Goal: Task Accomplishment & Management: Use online tool/utility

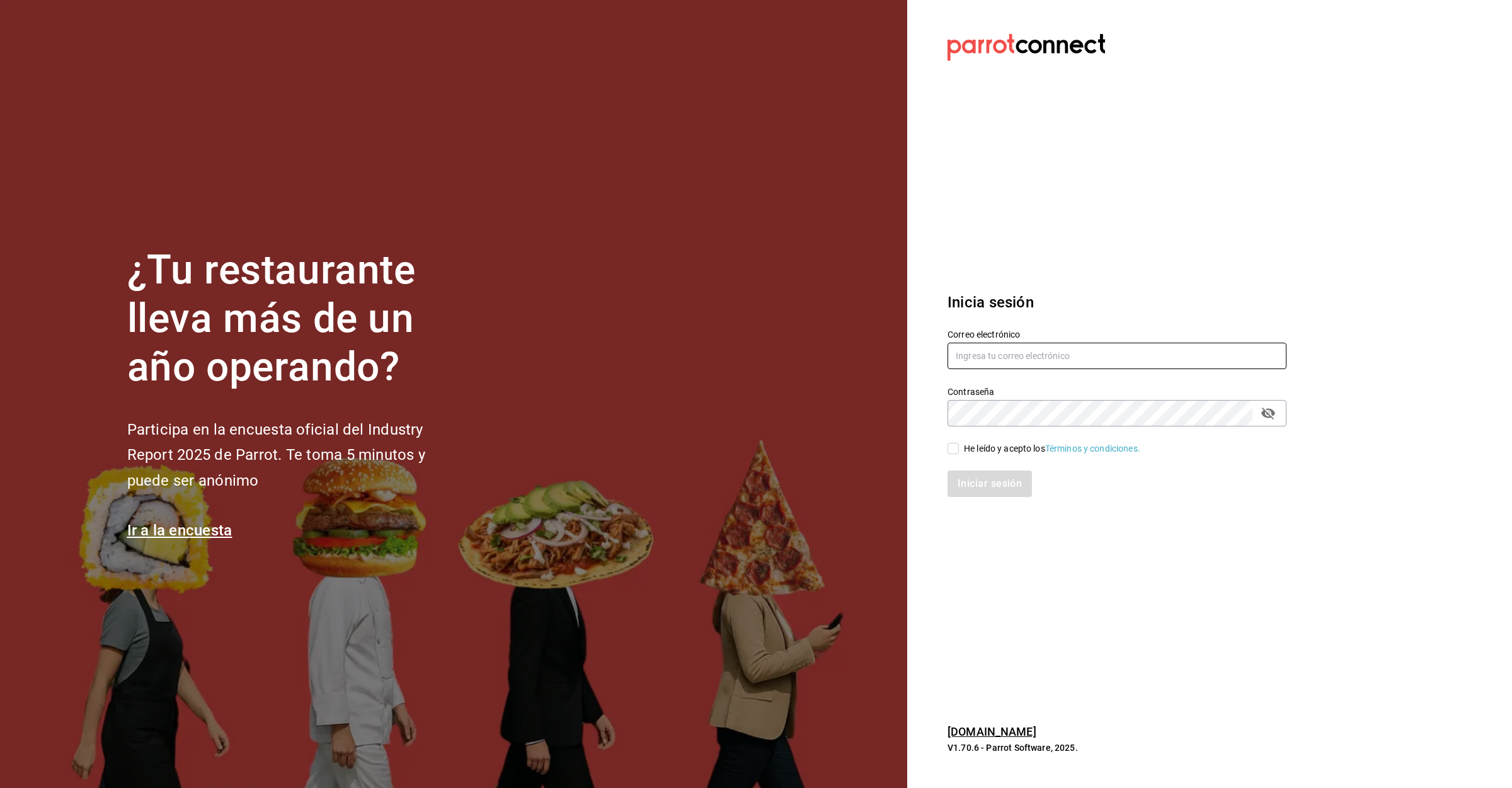
click at [1069, 358] on input "text" at bounding box center [1118, 356] width 339 height 26
type input "L"
type input "lomasverdesterraza2019@gmail.com"
drag, startPoint x: 949, startPoint y: 443, endPoint x: 962, endPoint y: 460, distance: 21.4
click at [957, 453] on input "He leído y acepto los Términos y condiciones." at bounding box center [954, 449] width 11 height 11
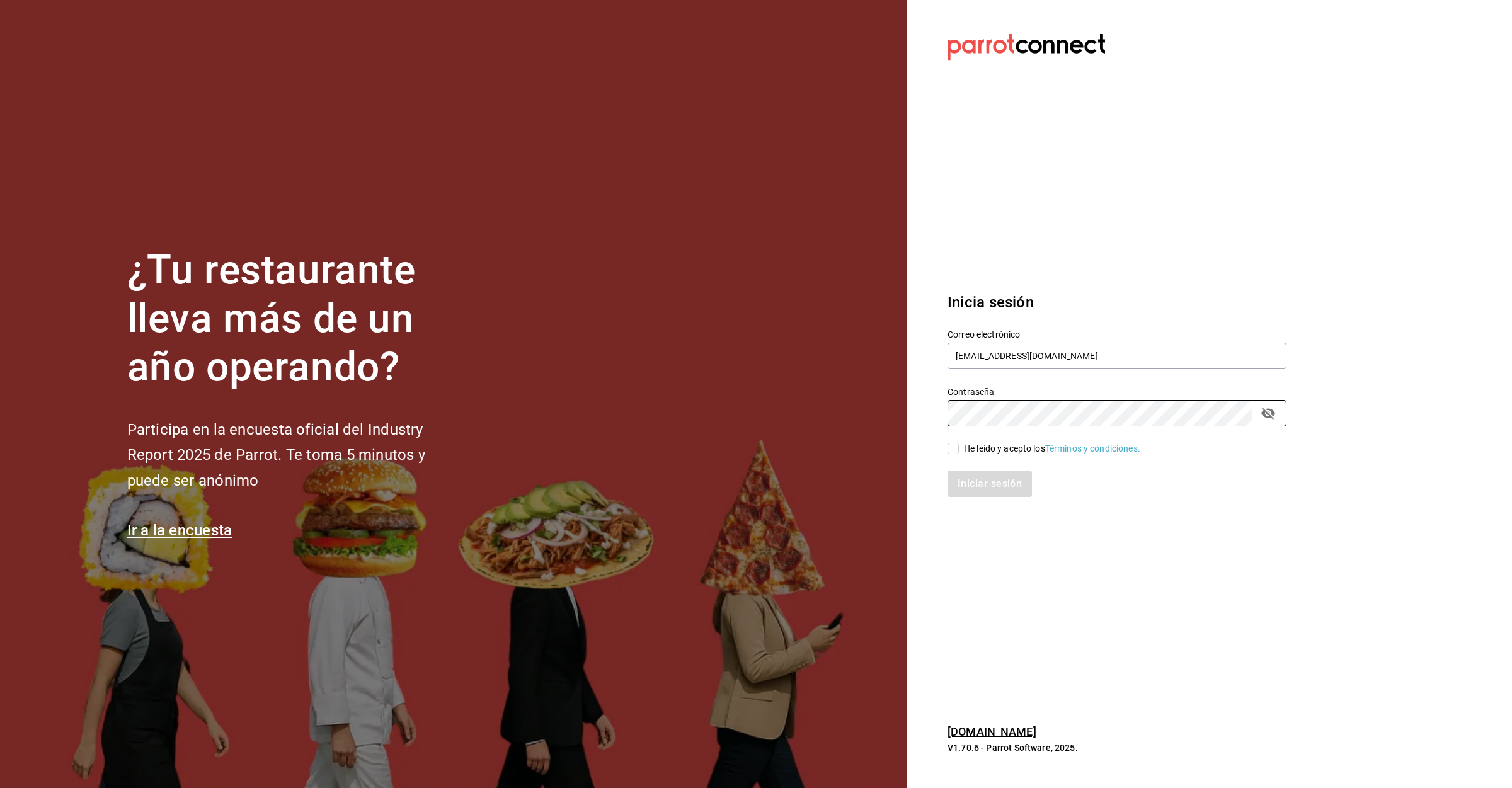
checkbox input "true"
click at [972, 482] on button "Iniciar sesión" at bounding box center [990, 483] width 86 height 26
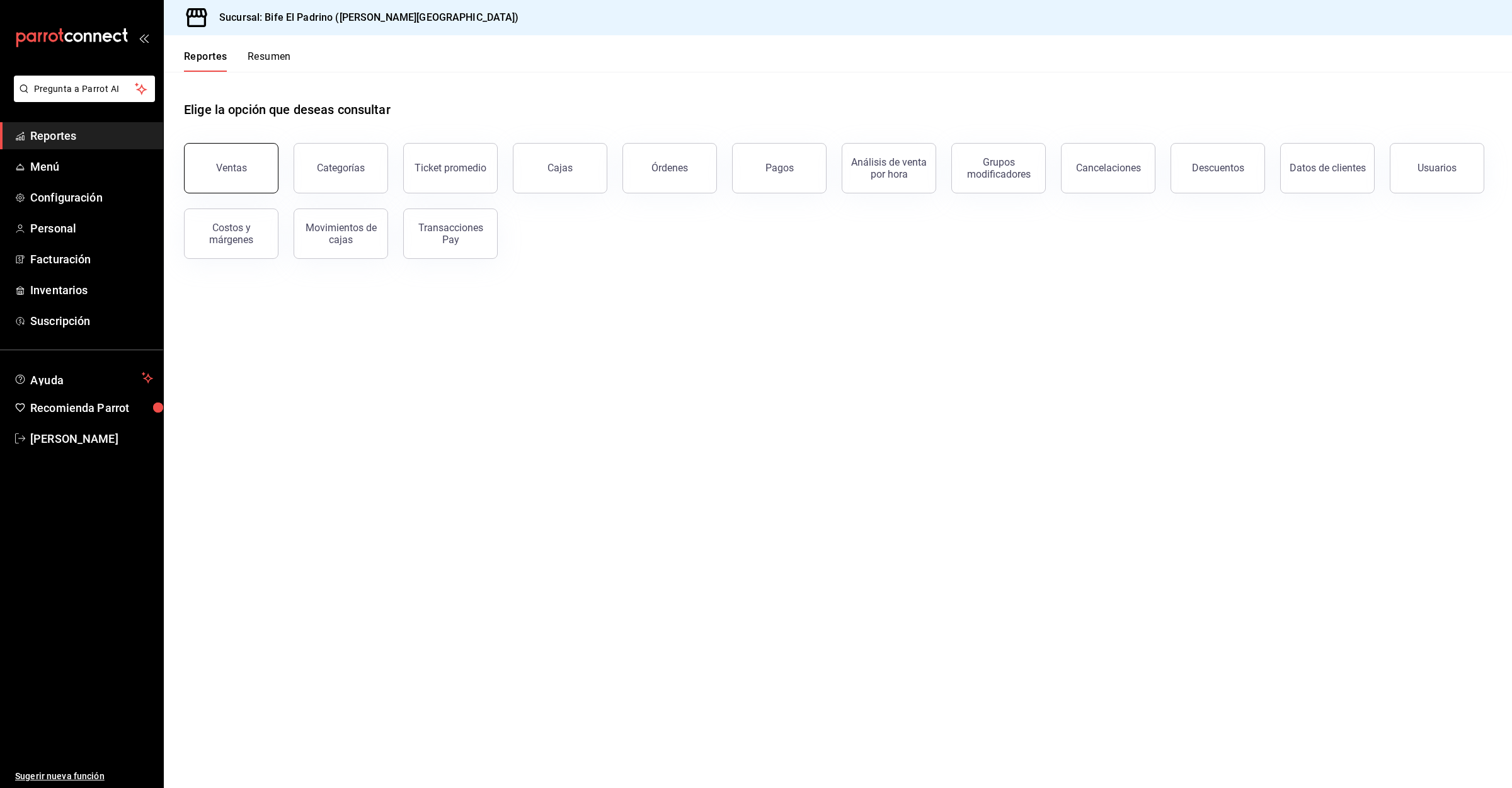
click at [252, 163] on button "Ventas" at bounding box center [231, 168] width 94 height 50
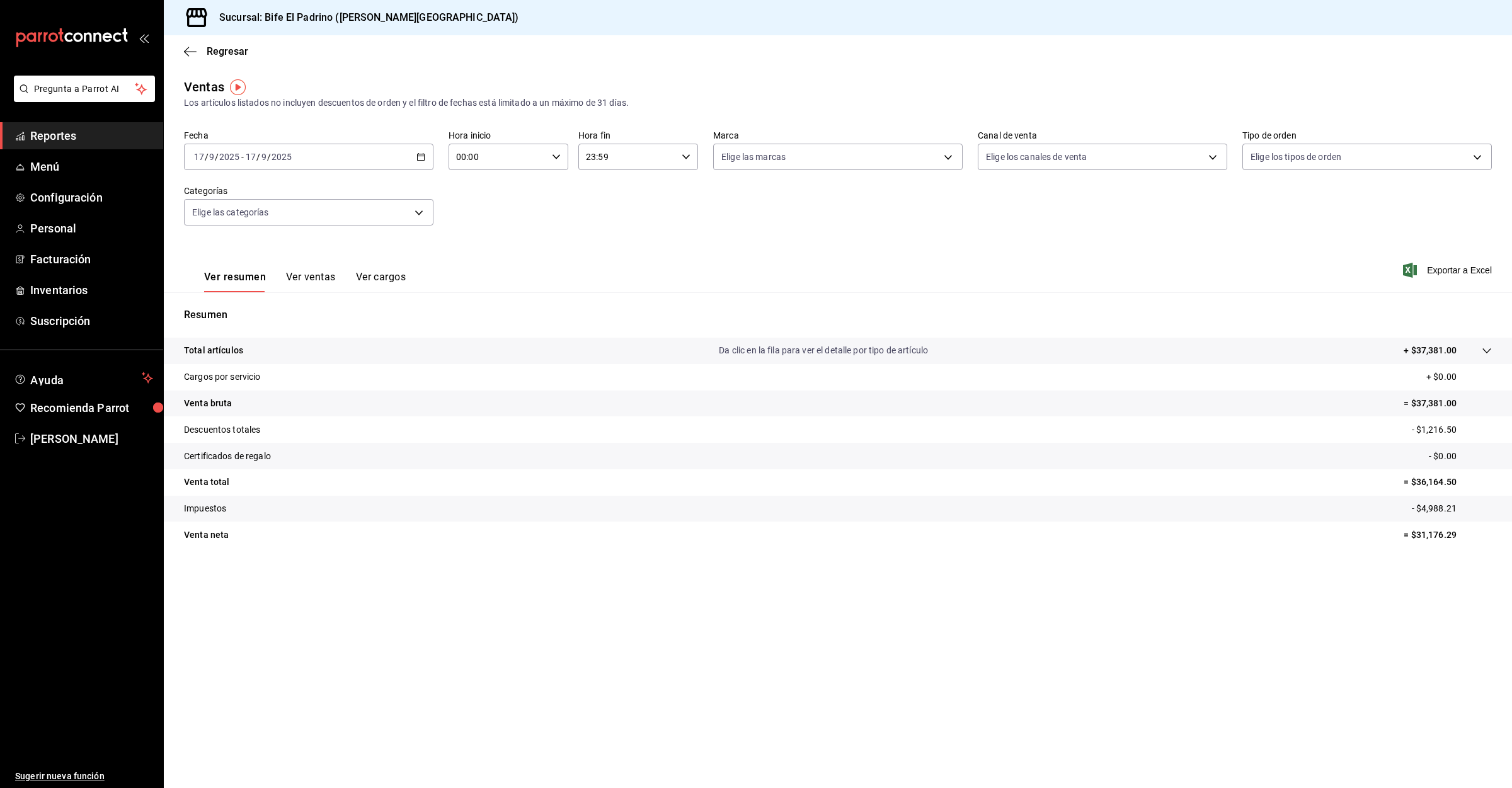
drag, startPoint x: 414, startPoint y: 168, endPoint x: 414, endPoint y: 156, distance: 12.0
click at [414, 156] on div "[DATE] [DATE] - [DATE] [DATE]" at bounding box center [309, 157] width 250 height 26
drag, startPoint x: 265, startPoint y: 225, endPoint x: 267, endPoint y: 201, distance: 24.1
click at [260, 231] on li "Ayer" at bounding box center [243, 223] width 118 height 28
click at [420, 159] on icon "button" at bounding box center [421, 157] width 9 height 9
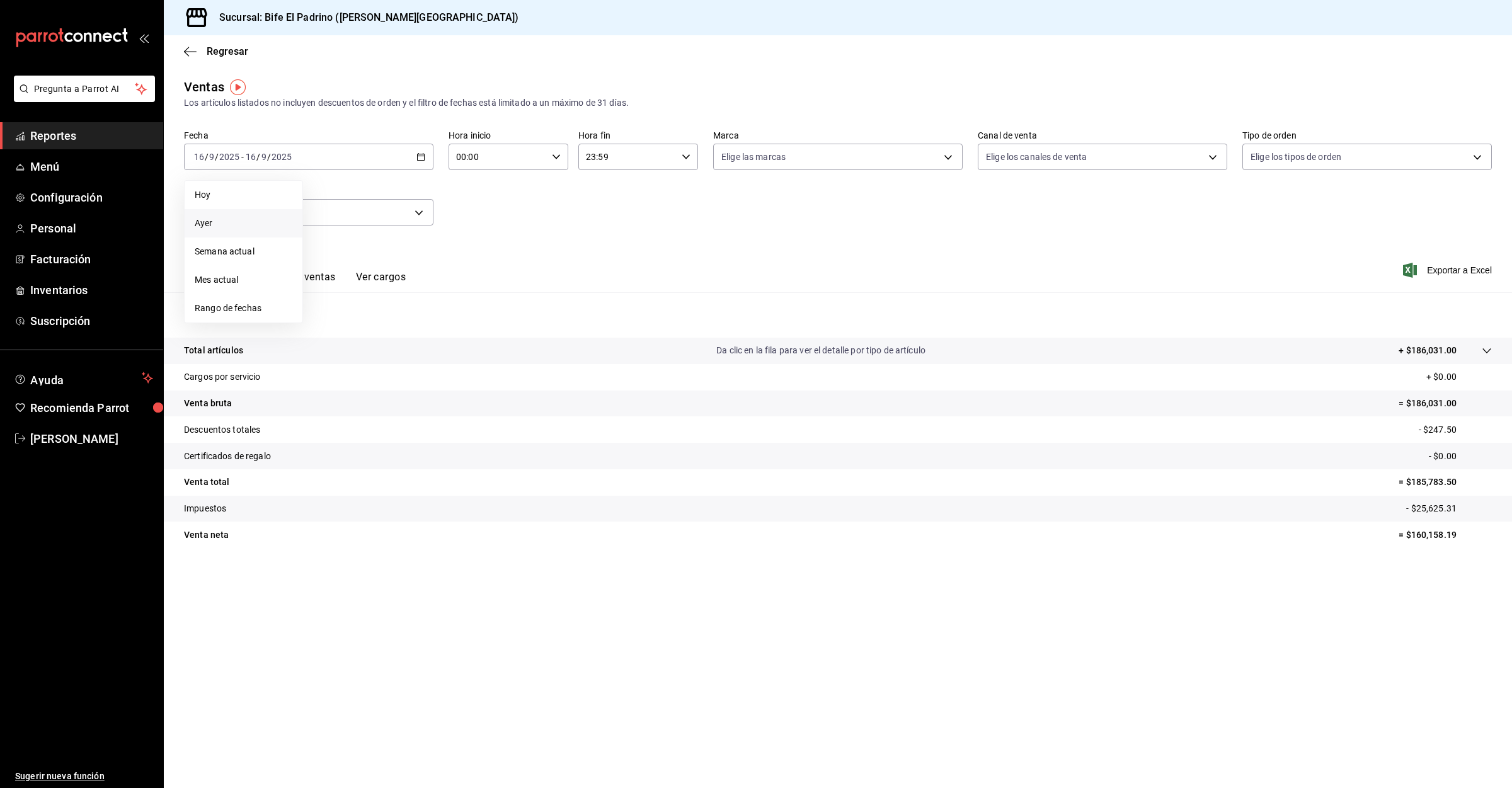
drag, startPoint x: 266, startPoint y: 198, endPoint x: 444, endPoint y: 239, distance: 182.7
click at [266, 198] on span "Hoy" at bounding box center [243, 195] width 98 height 14
click at [1444, 269] on span "Exportar a Excel" at bounding box center [1449, 270] width 86 height 15
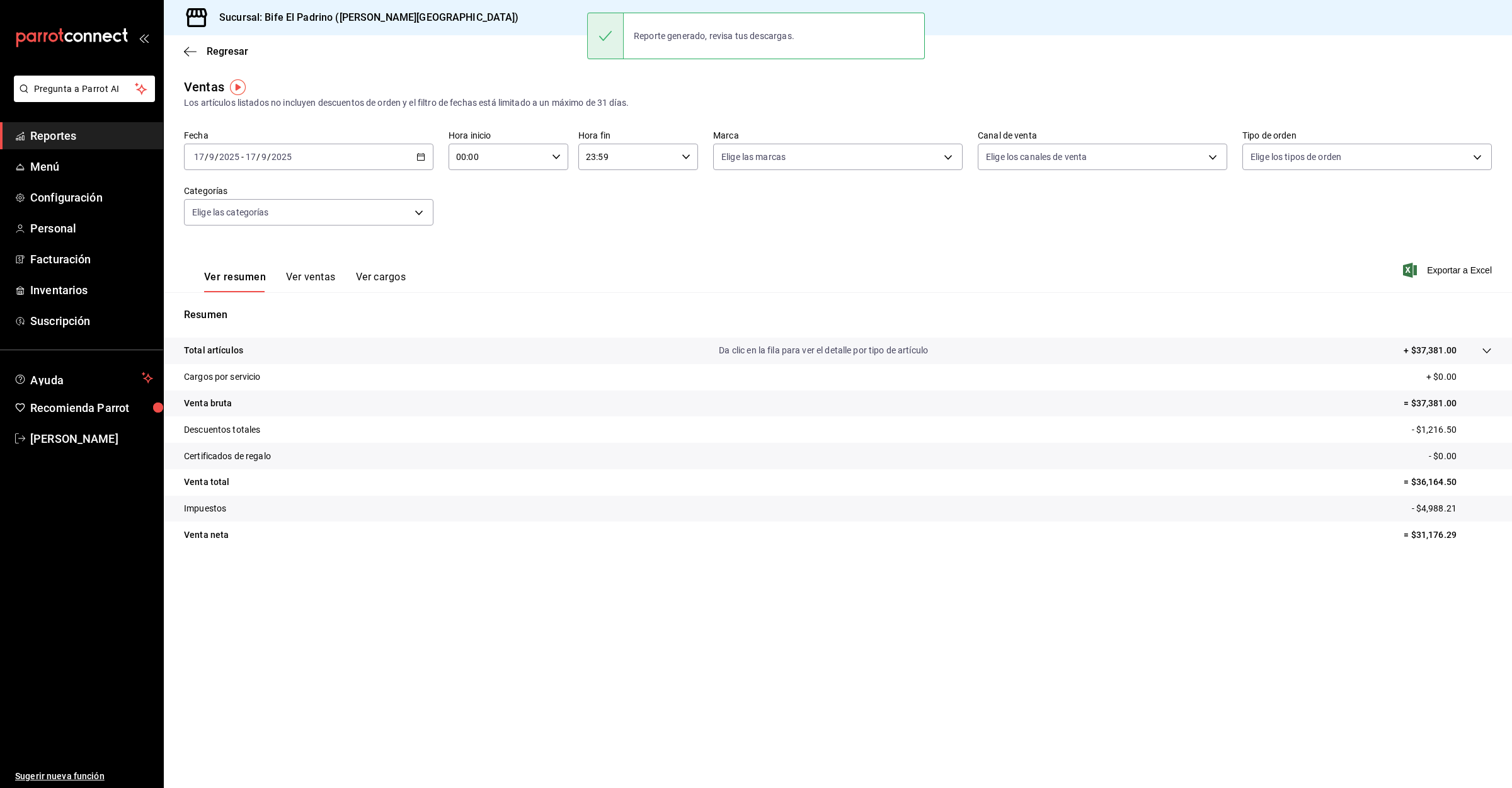
click at [414, 158] on div "[DATE] [DATE] - [DATE] [DATE]" at bounding box center [309, 157] width 250 height 26
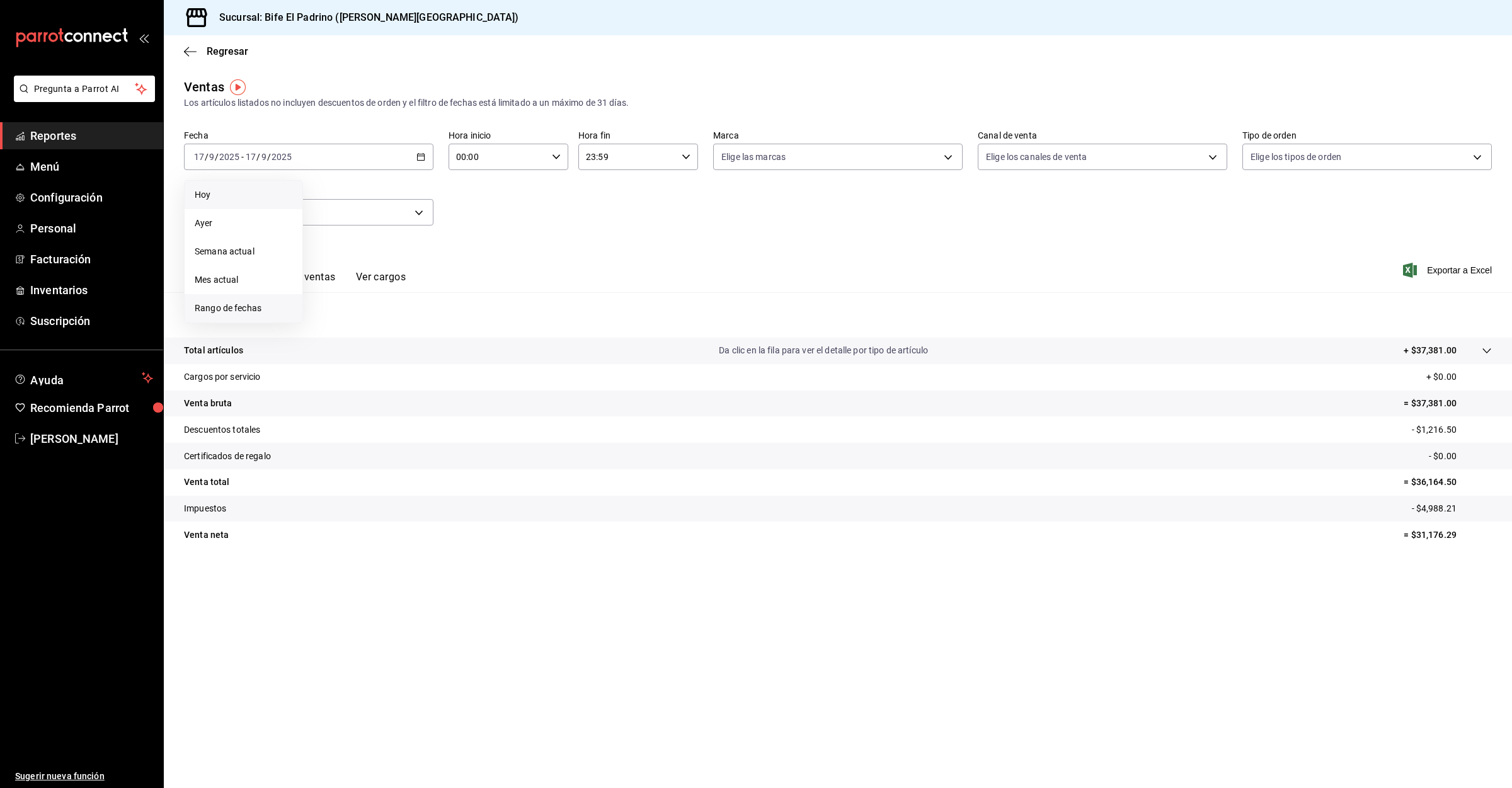
click at [250, 303] on span "Rango de fechas" at bounding box center [243, 308] width 98 height 14
drag, startPoint x: 398, startPoint y: 272, endPoint x: 374, endPoint y: 291, distance: 30.6
click at [394, 276] on button "11" at bounding box center [396, 268] width 22 height 22
click at [373, 292] on abbr "17" at bounding box center [374, 296] width 8 height 9
click at [418, 158] on icon "button" at bounding box center [421, 157] width 9 height 9
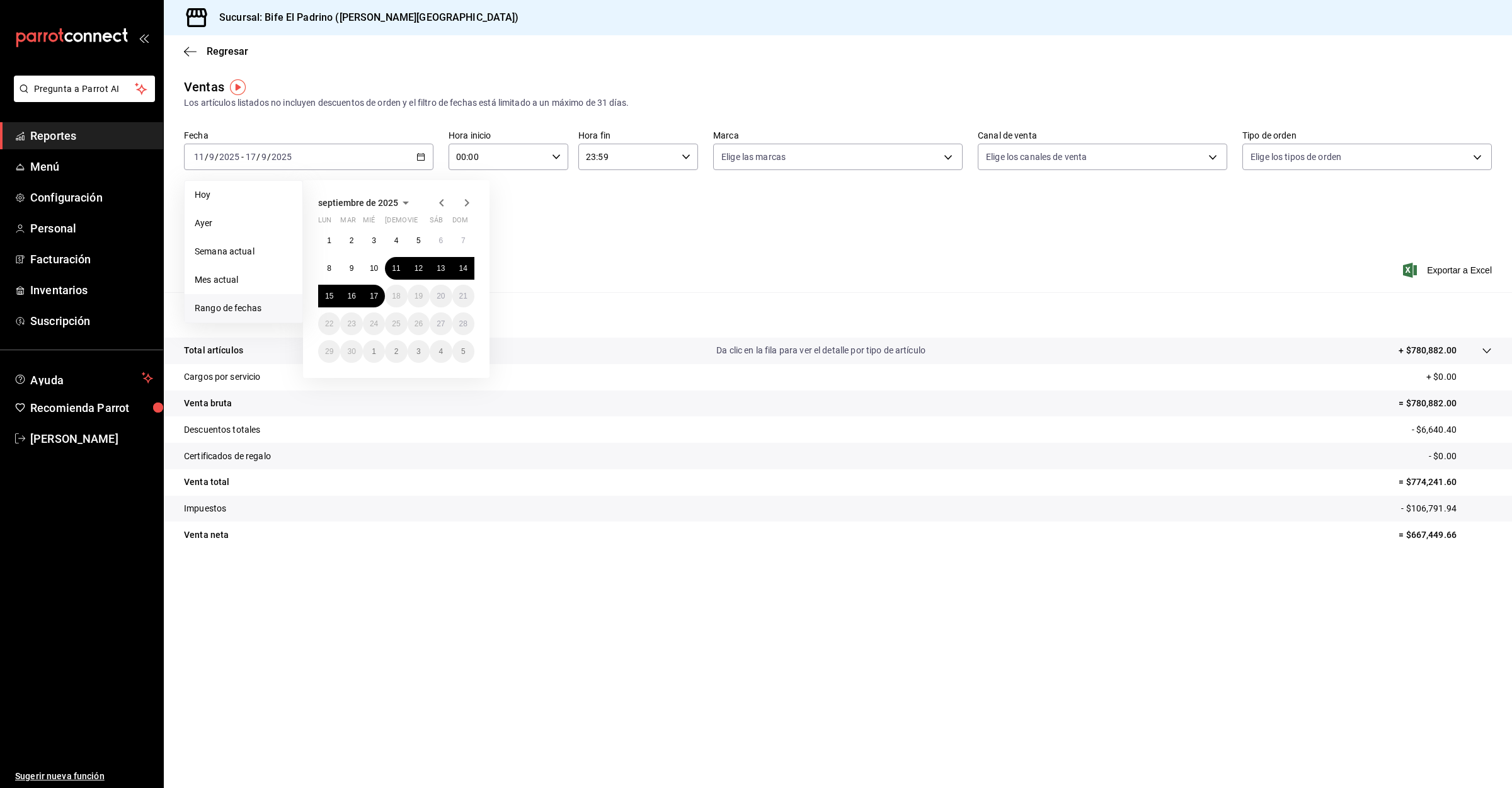
click at [242, 308] on span "Rango de fechas" at bounding box center [243, 308] width 98 height 14
click at [399, 262] on button "11" at bounding box center [396, 268] width 22 height 22
click at [367, 298] on button "17" at bounding box center [374, 296] width 22 height 22
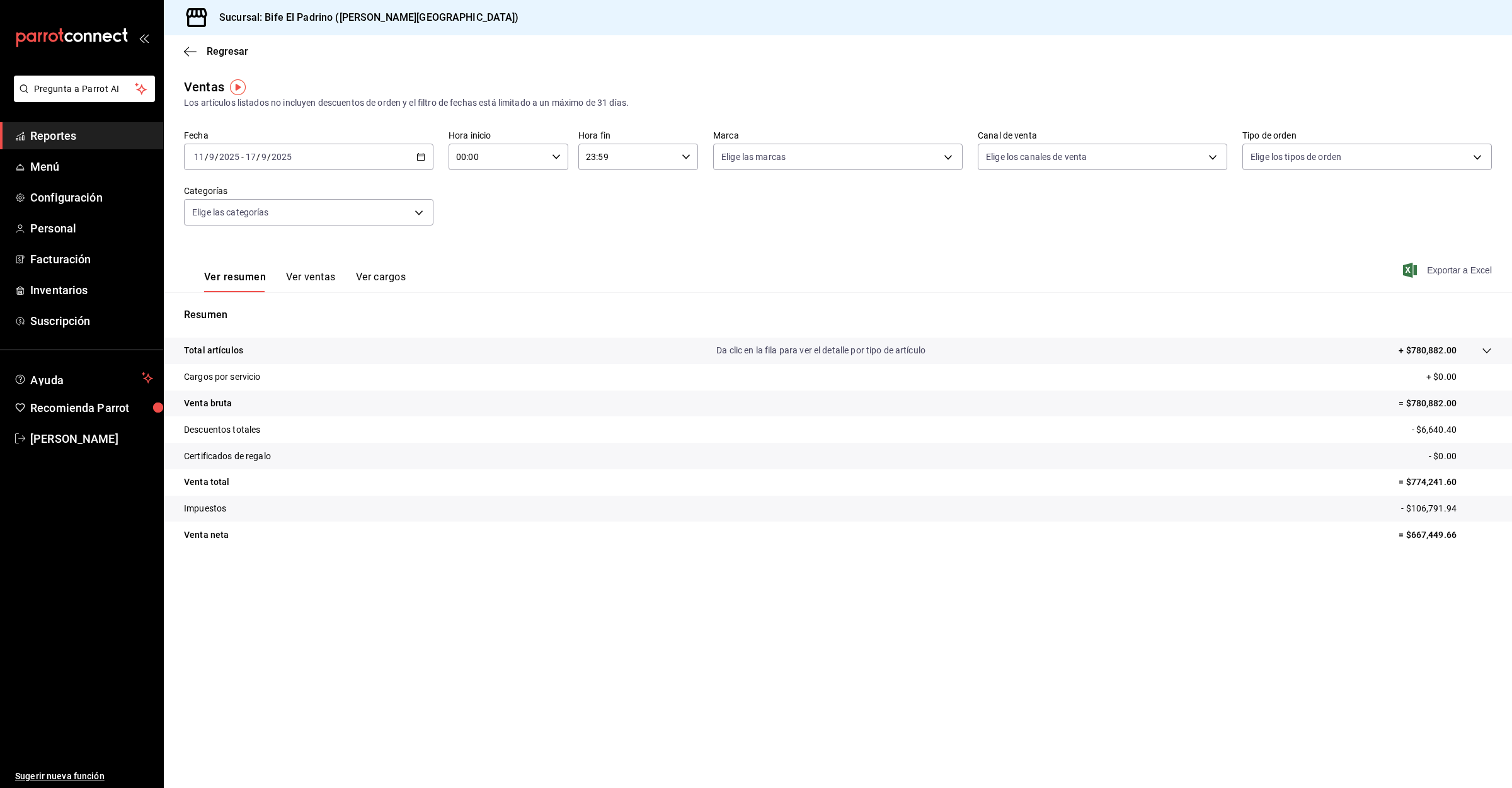
click at [1444, 269] on span "Exportar a Excel" at bounding box center [1449, 270] width 86 height 15
click at [97, 444] on span "[PERSON_NAME]" at bounding box center [92, 438] width 123 height 17
